Goal: Obtain resource: Download file/media

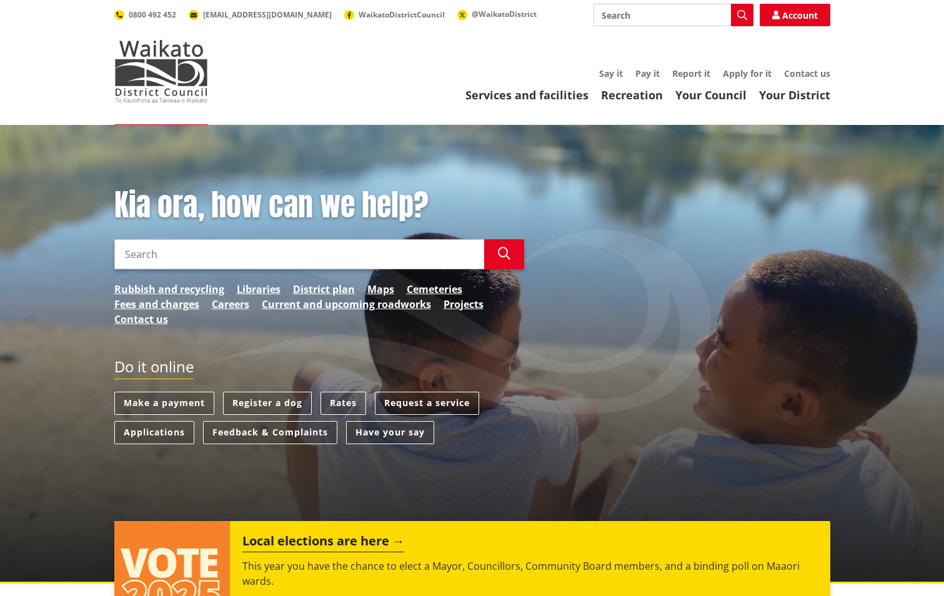
click at [215, 252] on input "Search" at bounding box center [299, 254] width 370 height 30
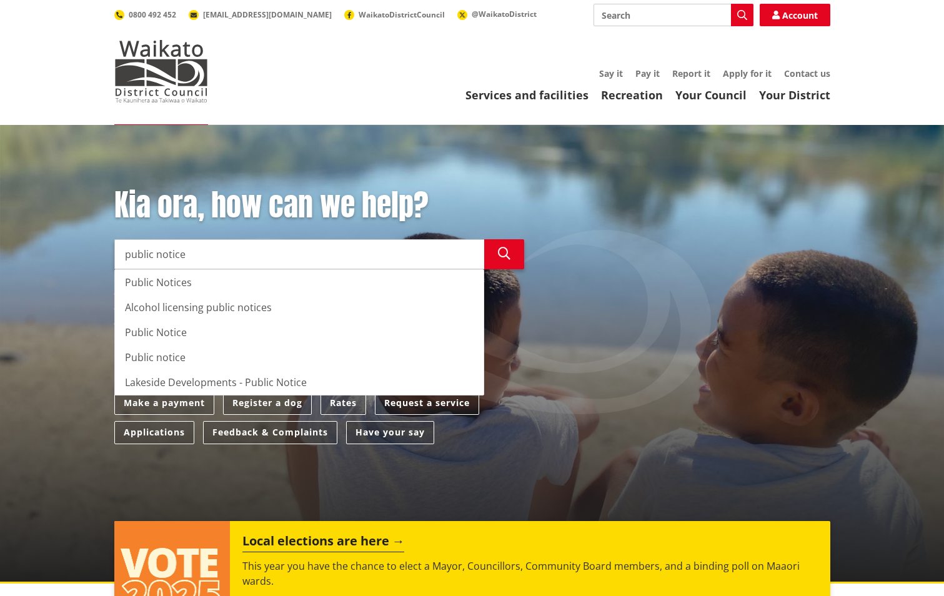
type input "public notice"
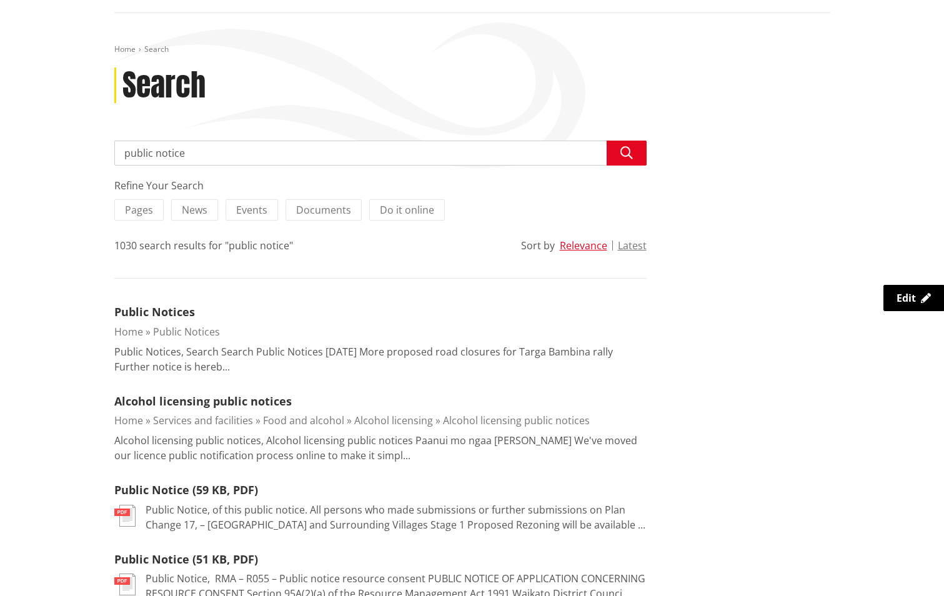
scroll to position [125, 0]
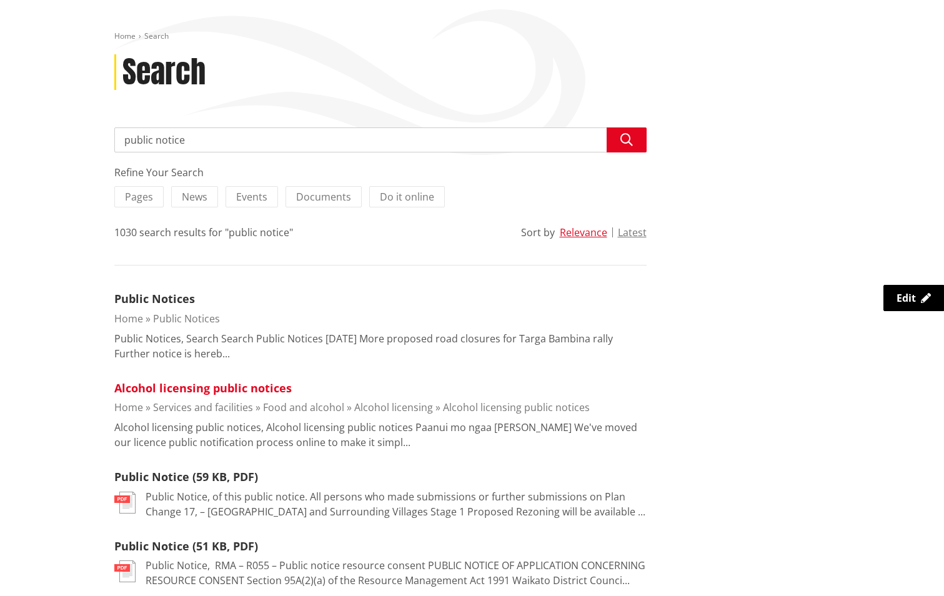
click at [152, 389] on link "Alcohol licensing public notices" at bounding box center [202, 387] width 177 height 15
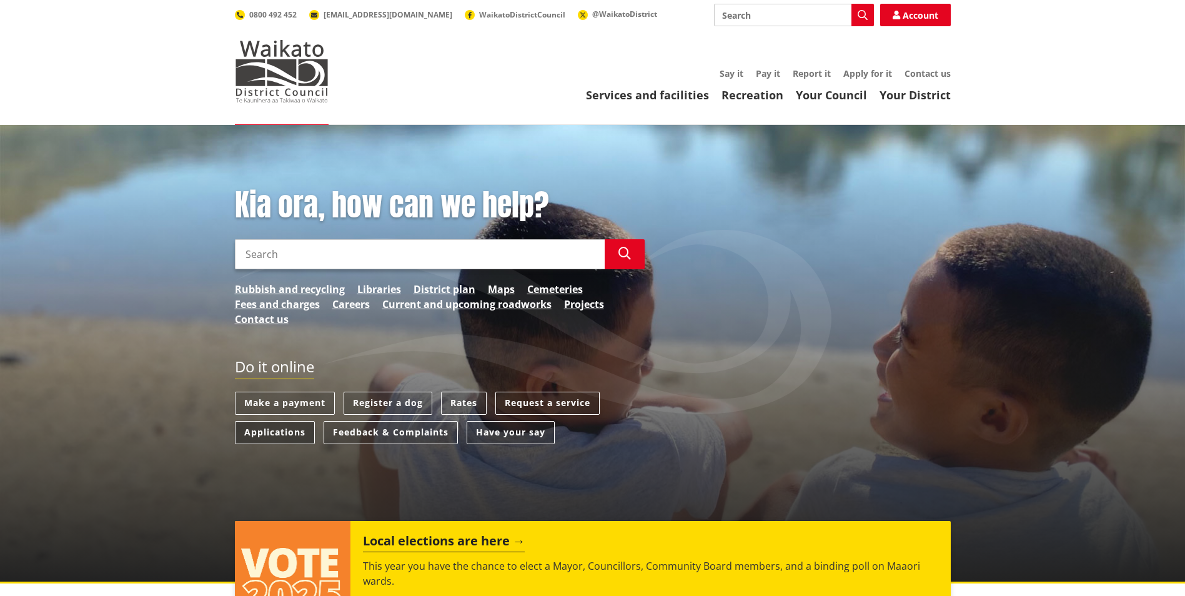
click at [279, 427] on link "Applications" at bounding box center [275, 432] width 80 height 23
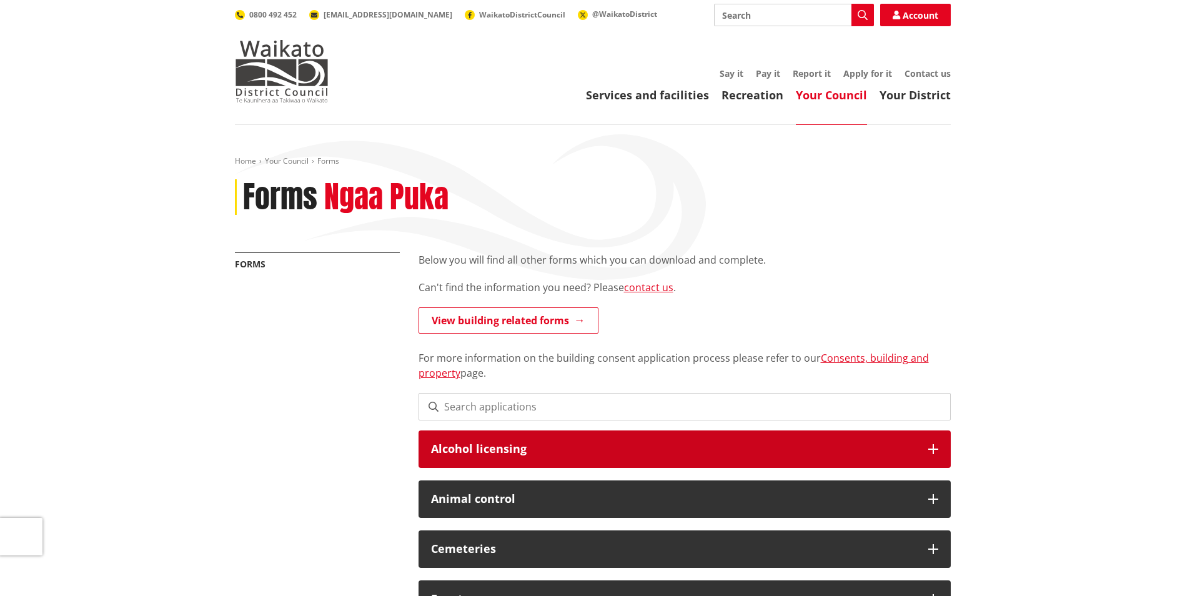
click at [561, 453] on h3 "Alcohol licensing" at bounding box center [673, 449] width 485 height 12
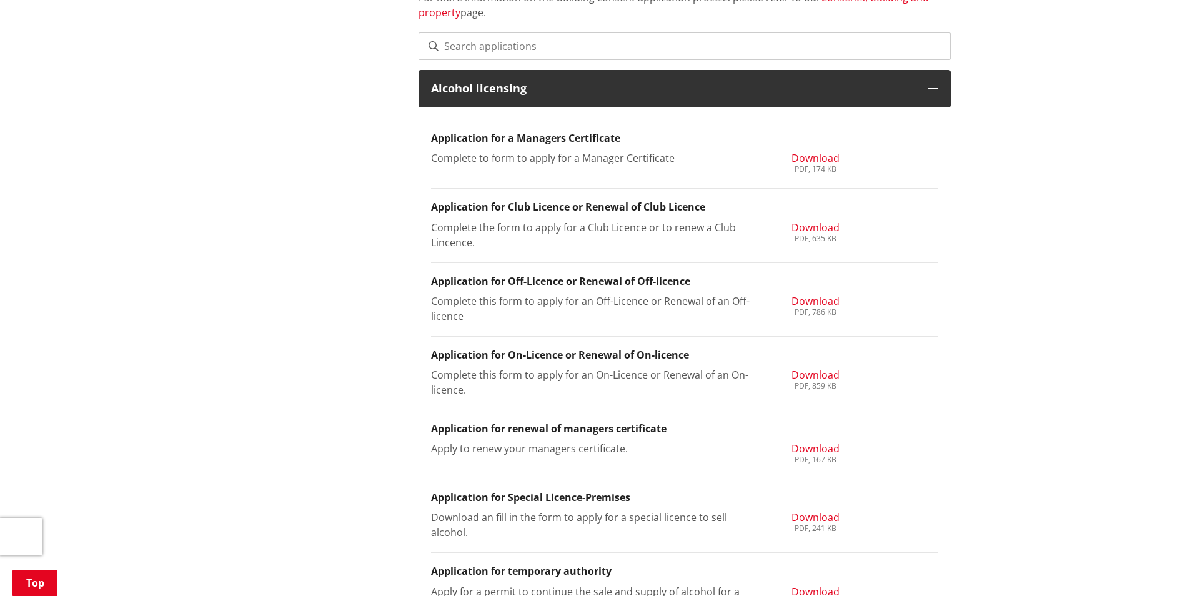
scroll to position [187, 0]
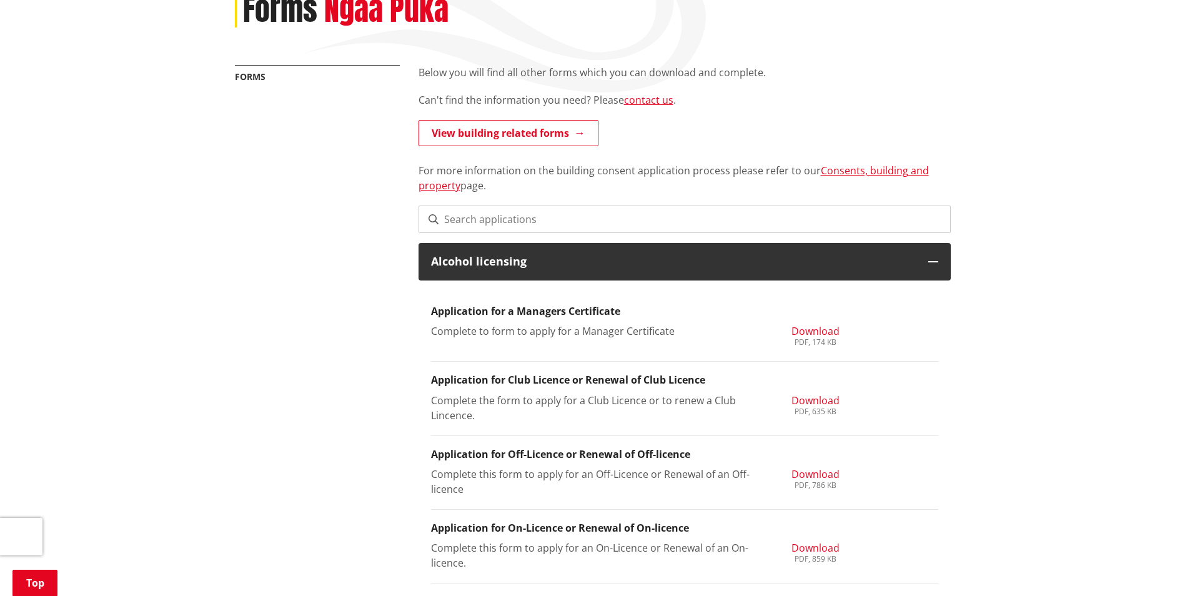
click at [815, 474] on span "Download" at bounding box center [815, 474] width 48 height 14
